Goal: Task Accomplishment & Management: Manage account settings

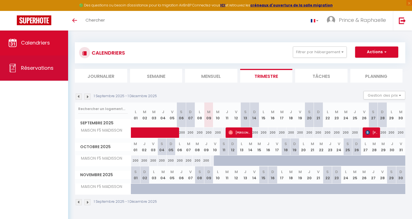
click at [26, 66] on span "Réservations" at bounding box center [37, 68] width 33 height 7
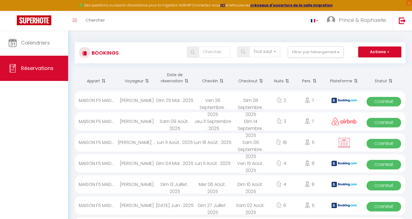
click at [147, 123] on div "[PERSON_NAME]" at bounding box center [137, 121] width 38 height 18
select select "OK"
select select "0"
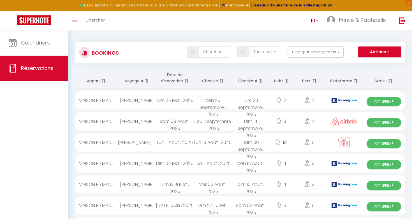
select select "1"
select select
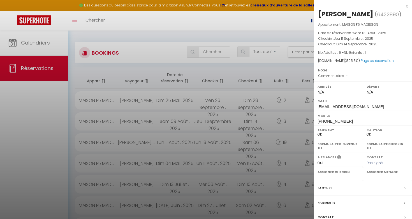
click at [408, 7] on div "x" at bounding box center [361, 6] width 94 height 7
